Goal: Task Accomplishment & Management: Manage account settings

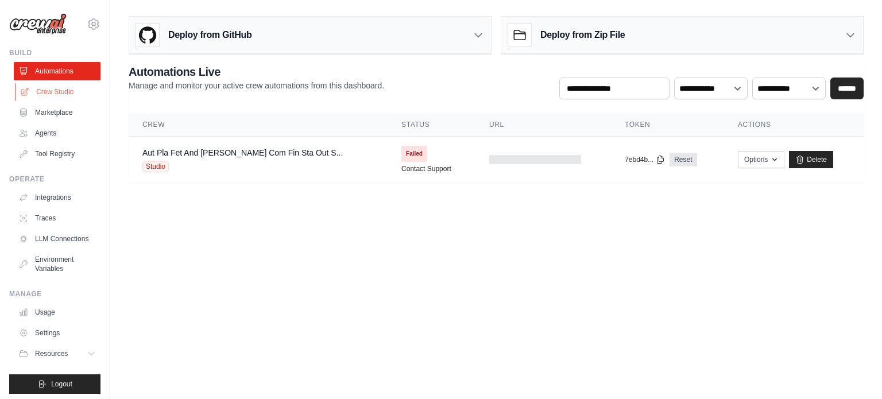
click at [48, 94] on link "Crew Studio" at bounding box center [58, 92] width 87 height 18
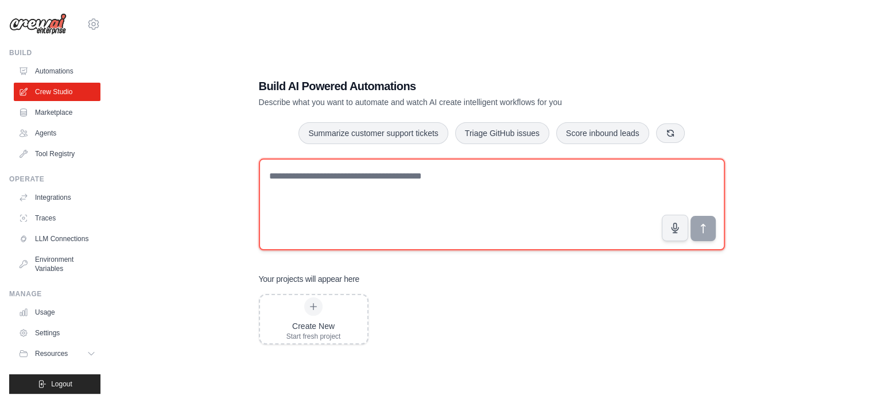
click at [294, 198] on textarea at bounding box center [492, 204] width 466 height 92
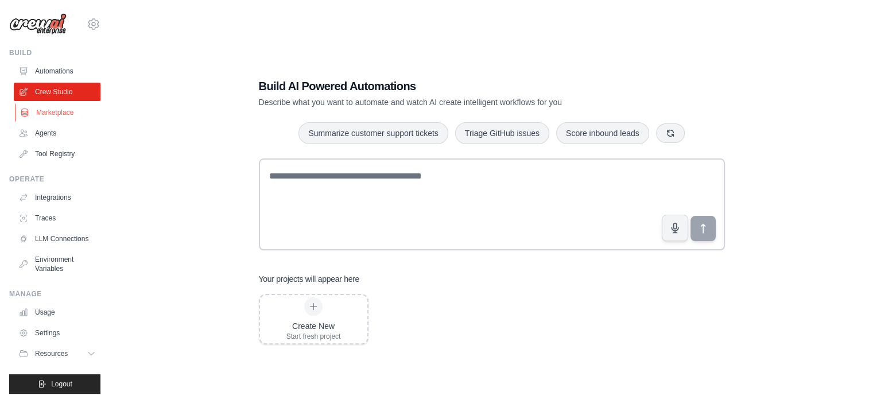
click at [47, 111] on link "Marketplace" at bounding box center [58, 112] width 87 height 18
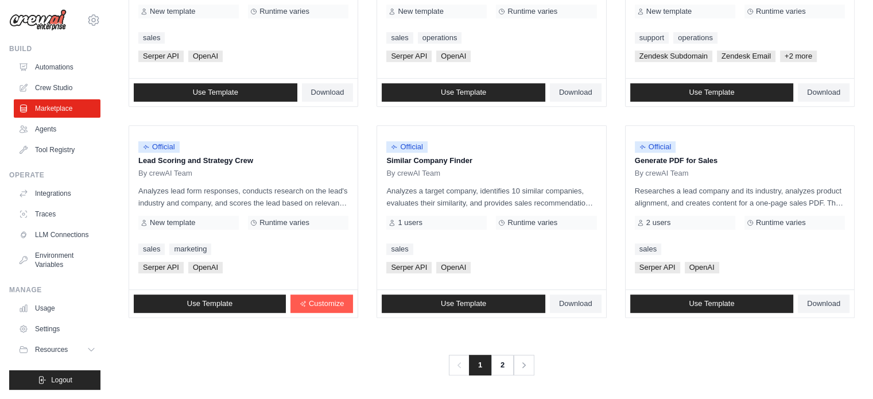
scroll to position [13, 0]
click at [51, 344] on button "Resources" at bounding box center [58, 349] width 87 height 18
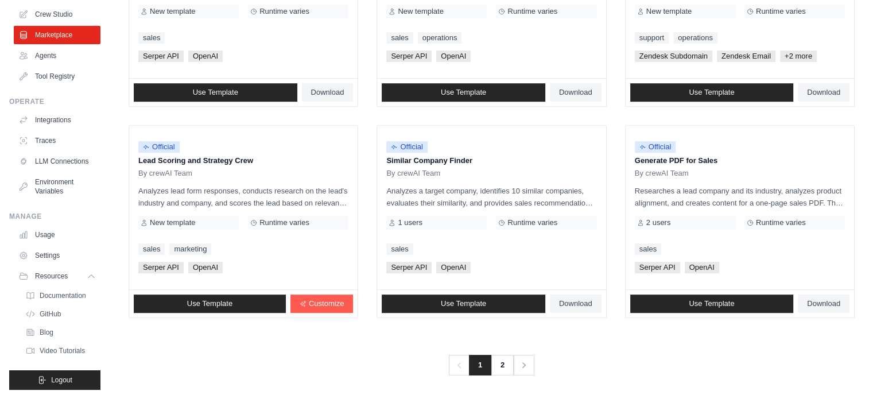
scroll to position [86, 0]
click at [60, 293] on span "Documentation" at bounding box center [64, 295] width 46 height 9
click at [46, 312] on span "GitHub" at bounding box center [51, 313] width 21 height 9
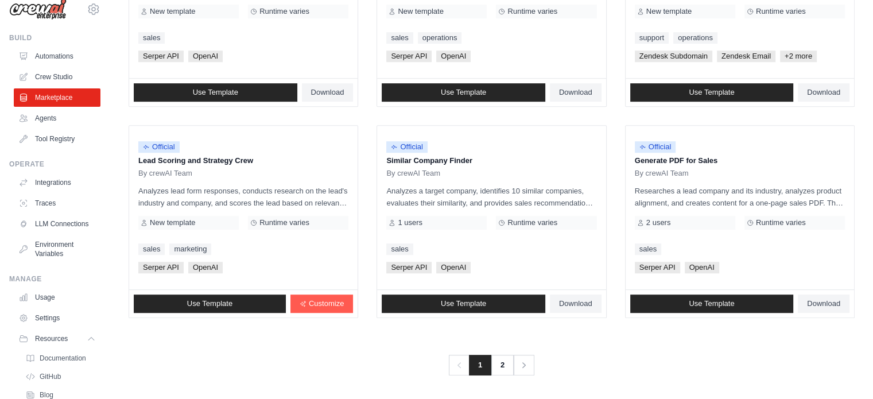
scroll to position [0, 0]
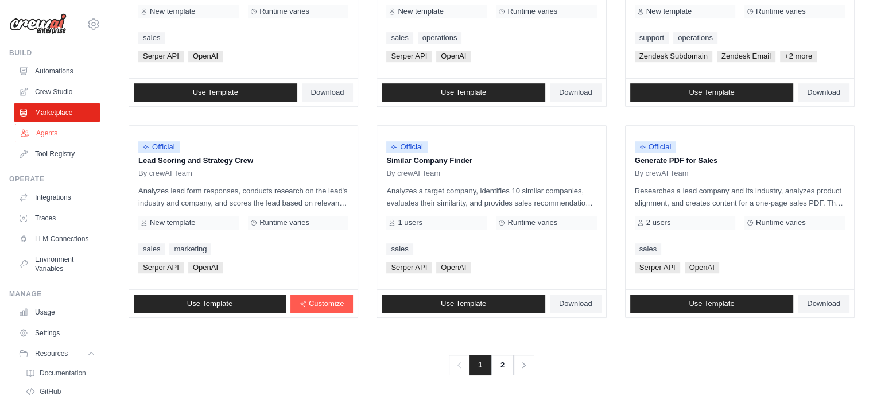
click at [40, 138] on link "Agents" at bounding box center [58, 133] width 87 height 18
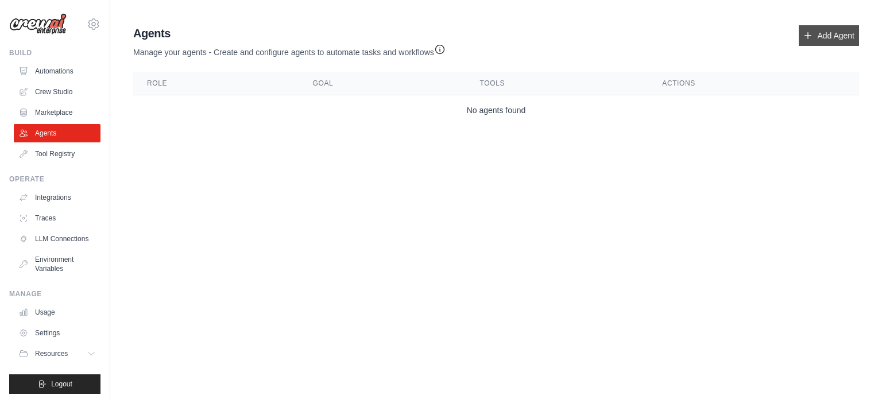
click at [820, 42] on link "Add Agent" at bounding box center [828, 35] width 60 height 21
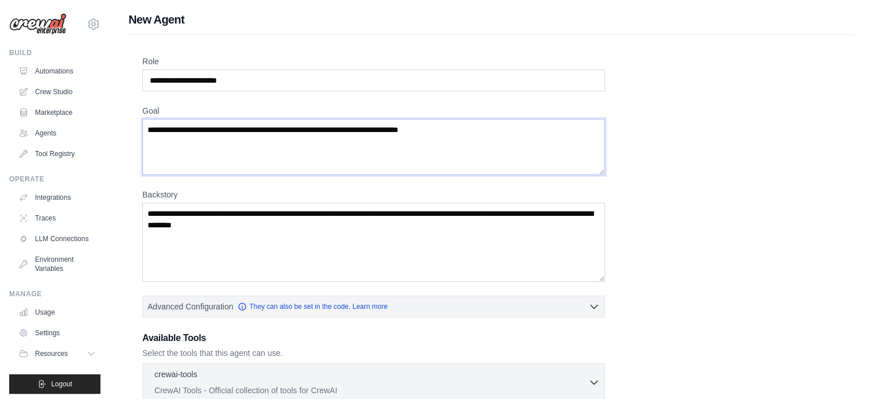
click at [281, 146] on textarea "Goal" at bounding box center [373, 147] width 463 height 56
click at [302, 231] on textarea "Backstory" at bounding box center [373, 242] width 463 height 79
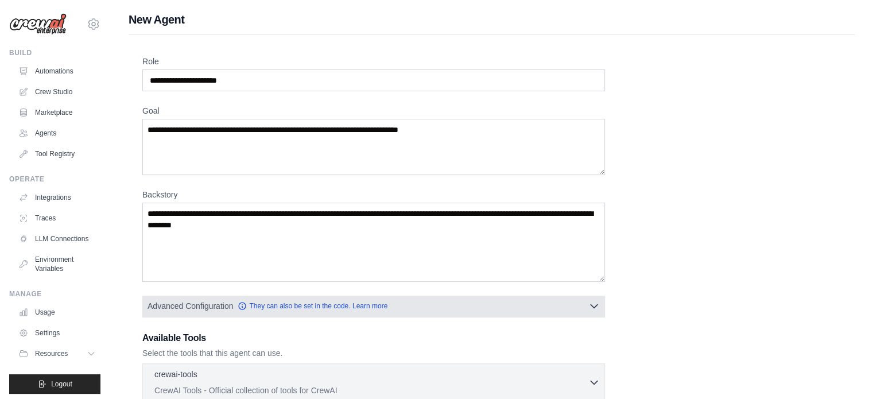
click at [428, 307] on button "Advanced Configuration They can also be set in the code. Learn more" at bounding box center [373, 306] width 461 height 21
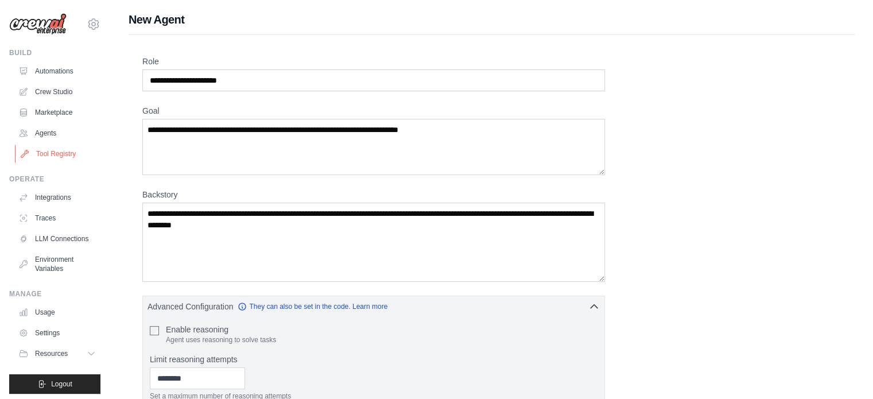
click at [45, 148] on link "Tool Registry" at bounding box center [58, 154] width 87 height 18
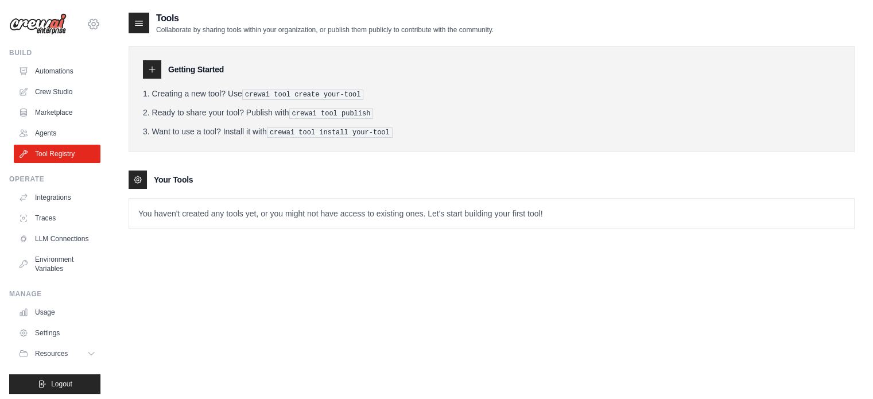
click at [92, 25] on icon at bounding box center [93, 23] width 3 height 3
click at [68, 69] on link "Settings" at bounding box center [84, 77] width 101 height 21
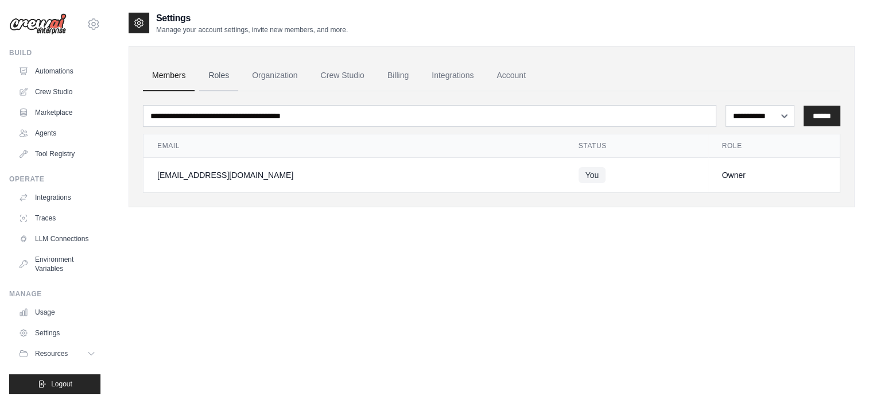
click at [223, 77] on link "Roles" at bounding box center [218, 75] width 39 height 31
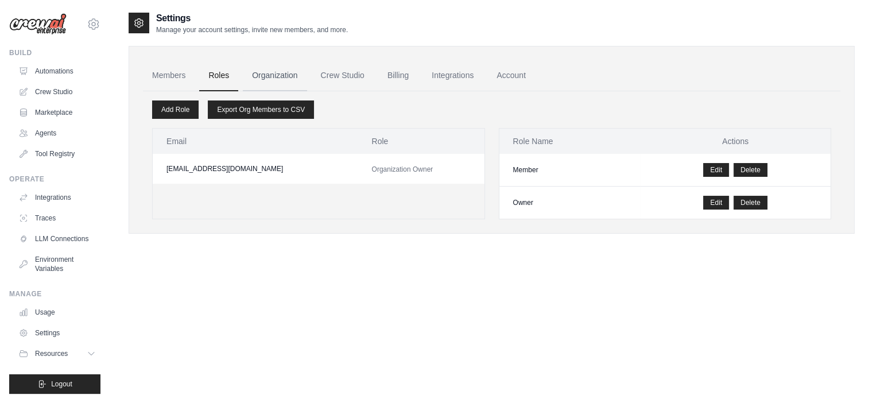
click at [255, 77] on link "Organization" at bounding box center [275, 75] width 64 height 31
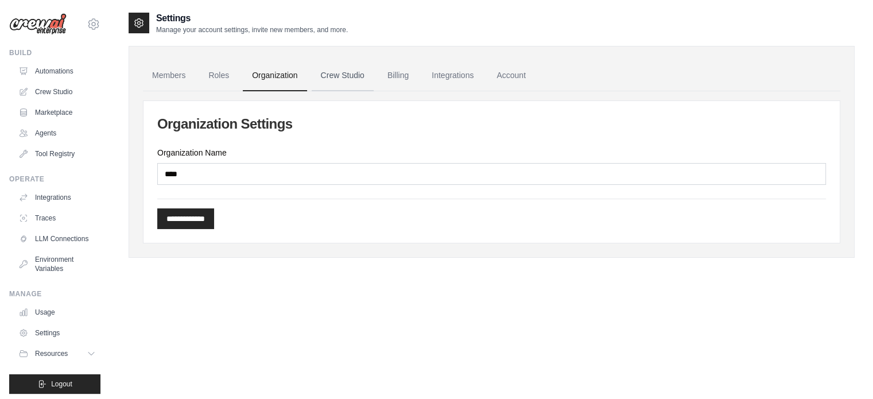
click at [321, 76] on link "Crew Studio" at bounding box center [343, 75] width 62 height 31
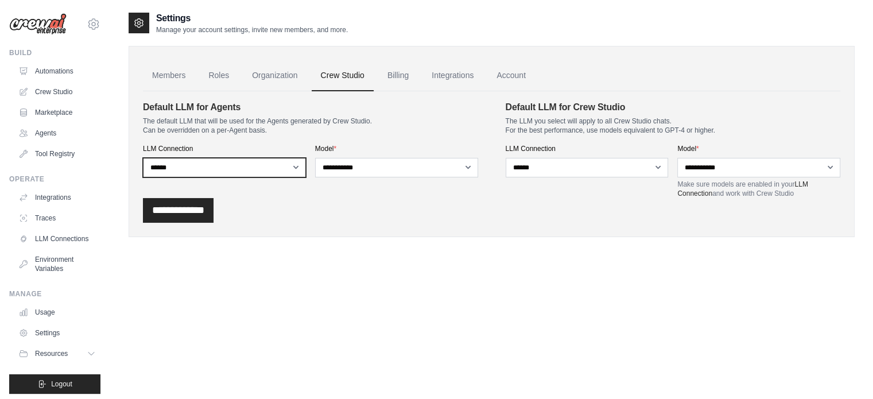
click at [272, 166] on select "**********" at bounding box center [224, 168] width 163 height 20
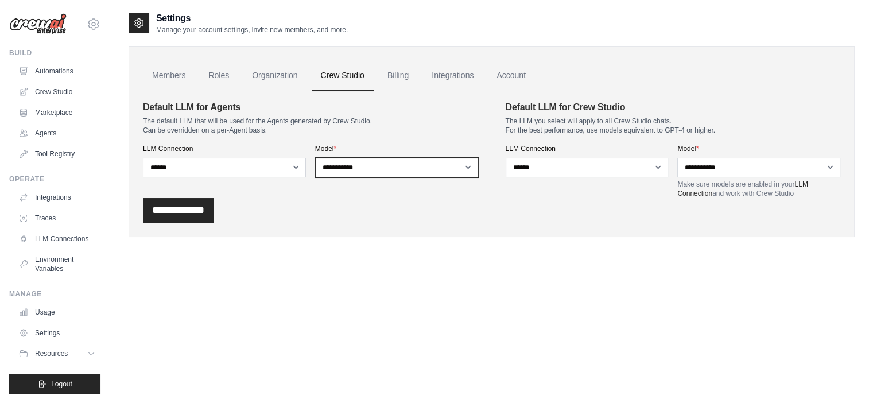
click at [369, 167] on select "**********" at bounding box center [396, 168] width 163 height 20
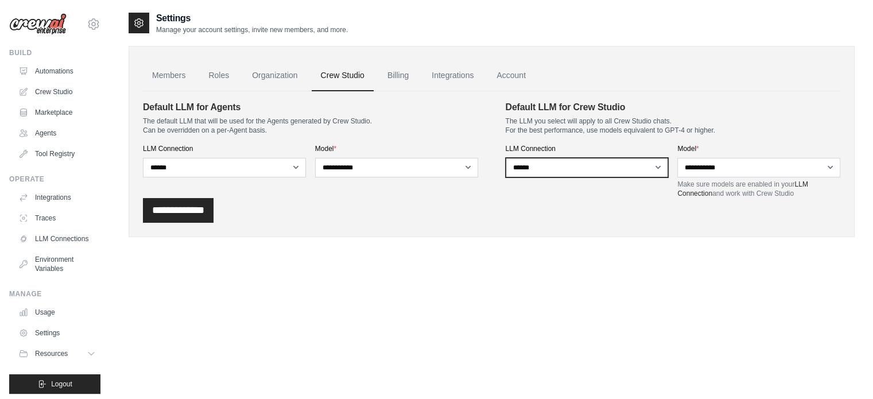
click at [540, 162] on select "**********" at bounding box center [587, 168] width 163 height 20
click at [407, 78] on link "Billing" at bounding box center [398, 75] width 40 height 31
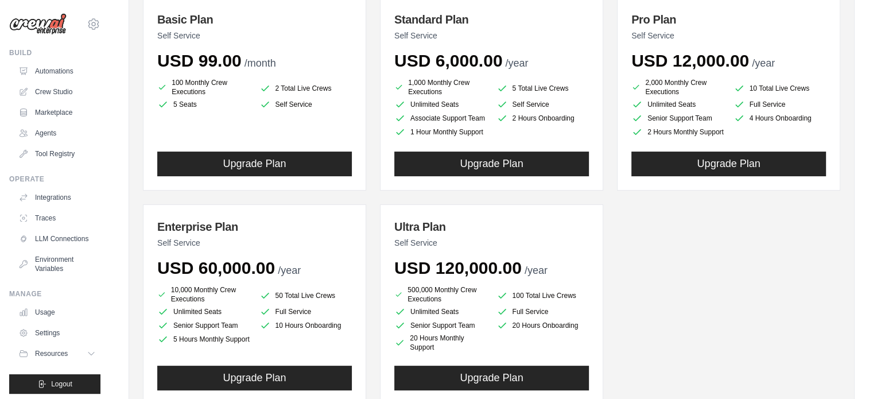
scroll to position [165, 0]
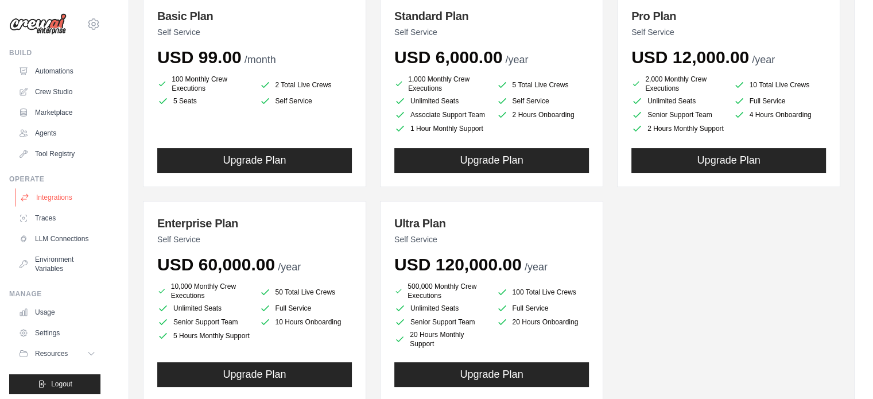
click at [52, 203] on link "Integrations" at bounding box center [58, 197] width 87 height 18
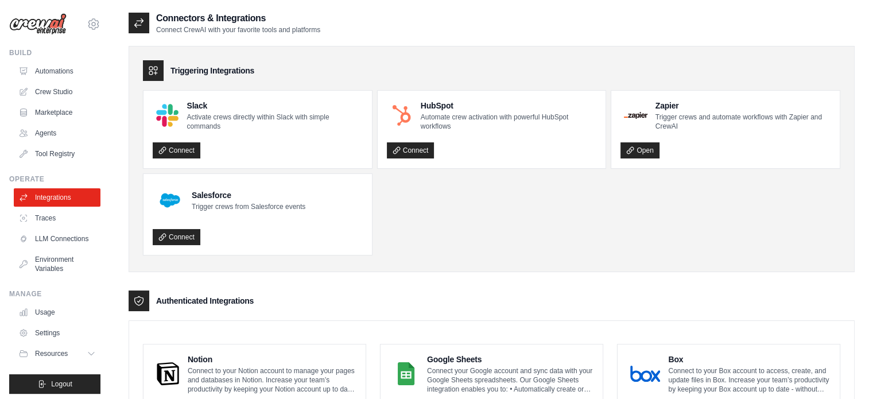
click at [52, 203] on link "Integrations" at bounding box center [57, 197] width 87 height 18
click at [455, 119] on p "Automate crew activation with powerful HubSpot workflows" at bounding box center [509, 121] width 176 height 18
